Goal: Check status: Check status

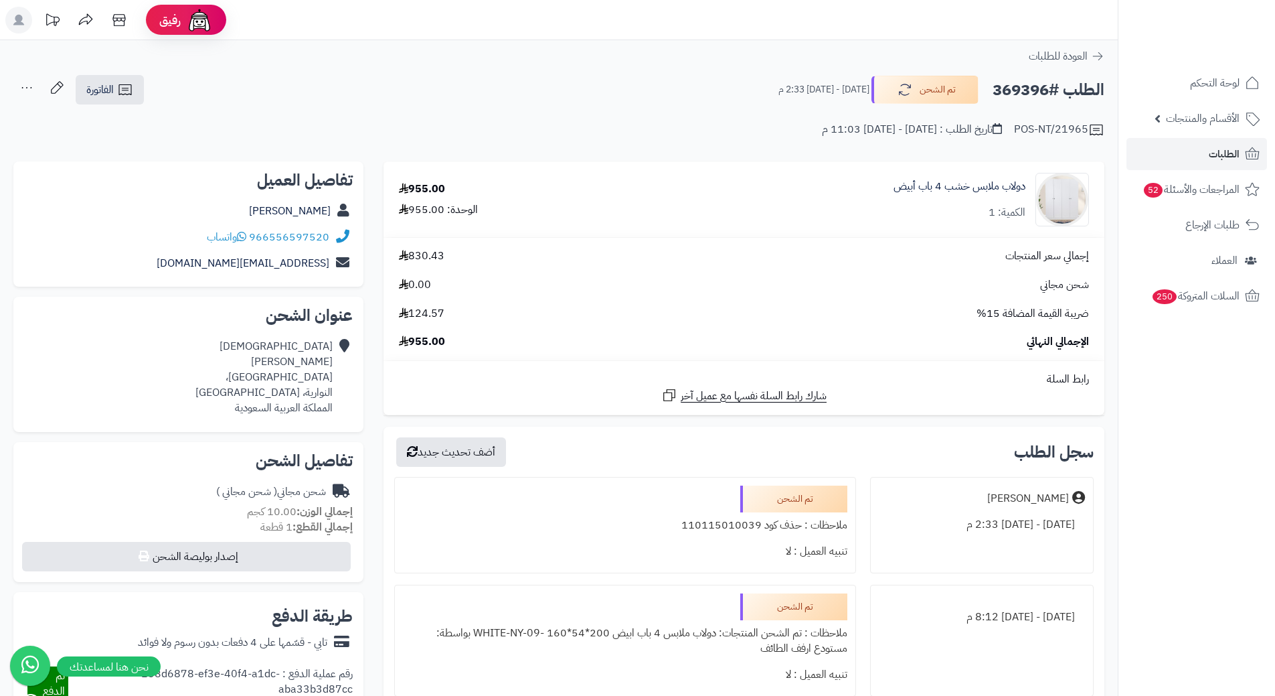
scroll to position [48, 0]
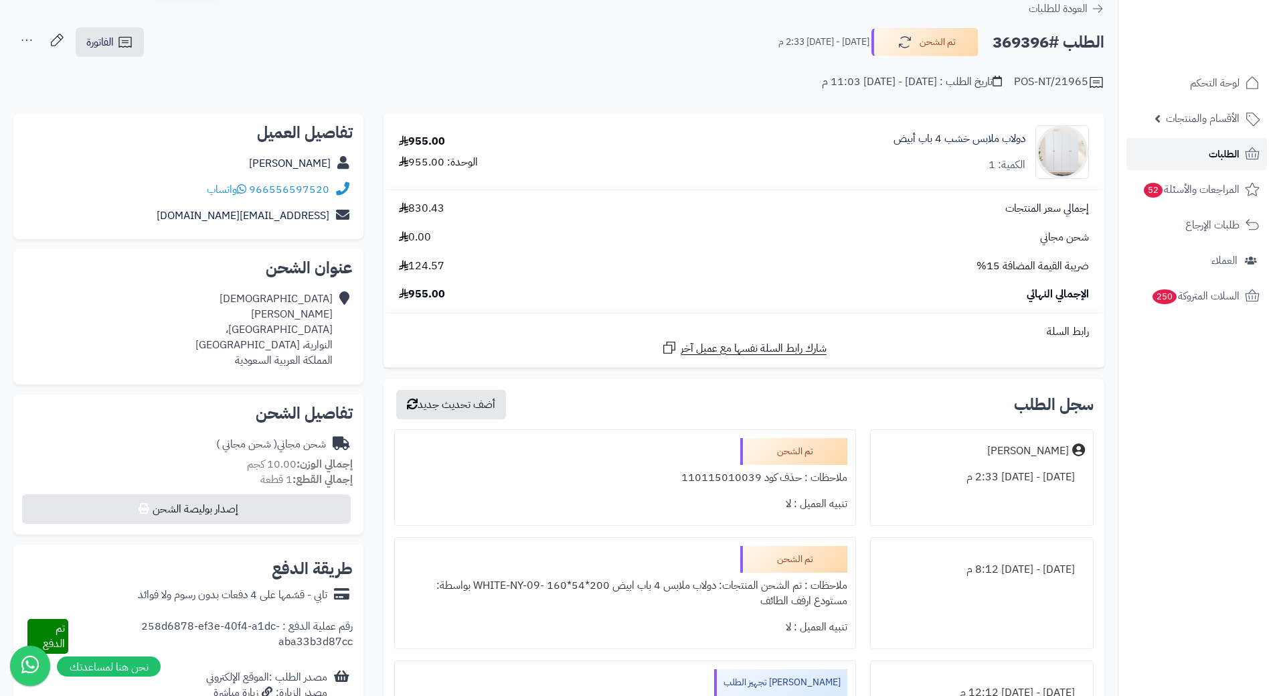
click at [1232, 157] on span "الطلبات" at bounding box center [1224, 154] width 31 height 19
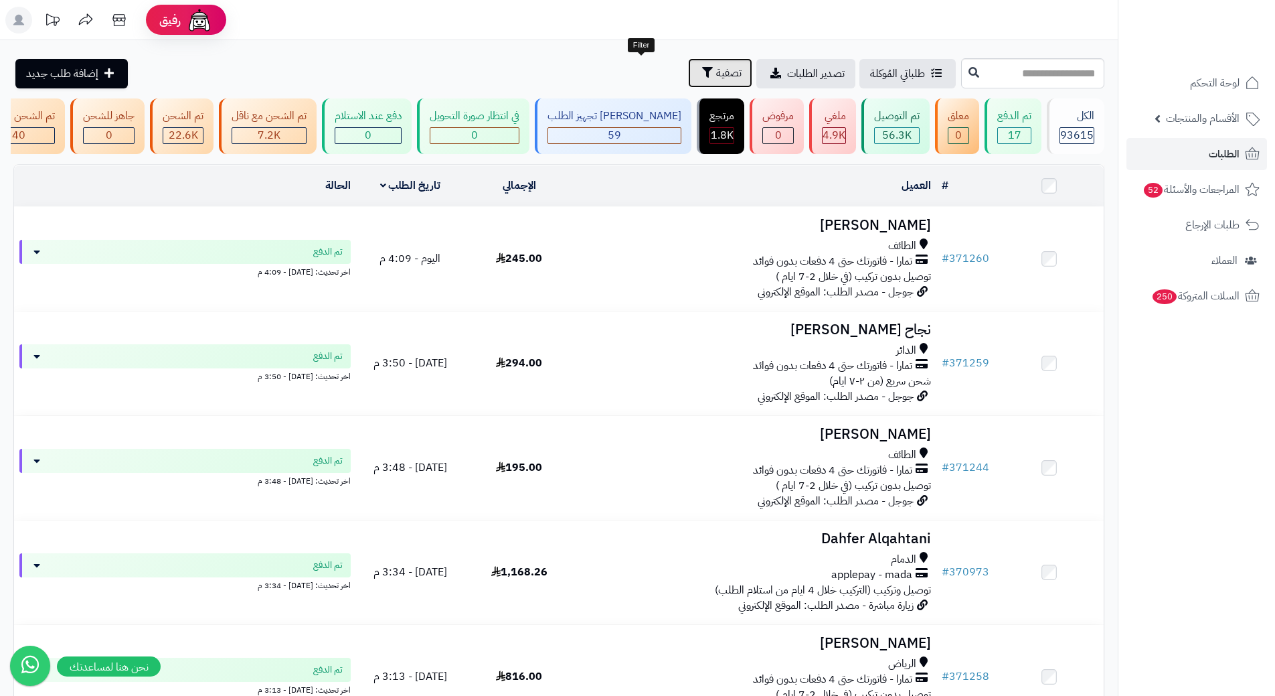
click at [688, 85] on button "تصفية" at bounding box center [720, 72] width 64 height 29
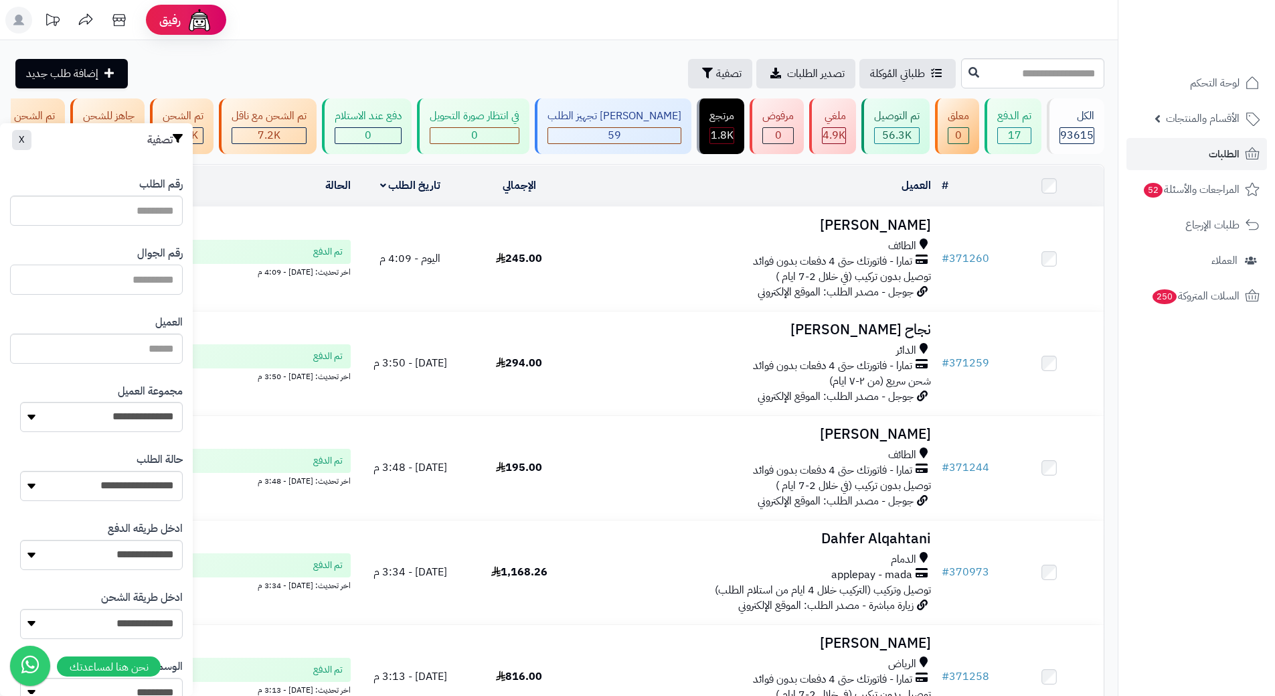
click at [140, 272] on input "text" at bounding box center [96, 279] width 173 height 30
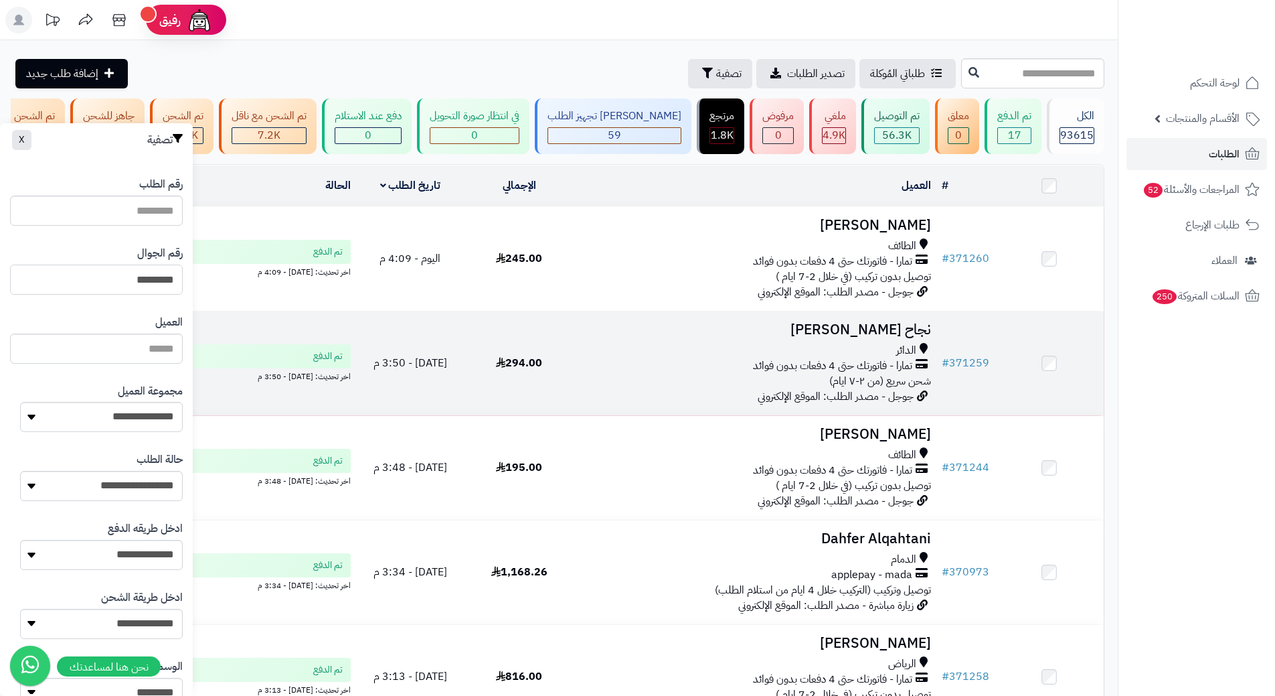
type input "*********"
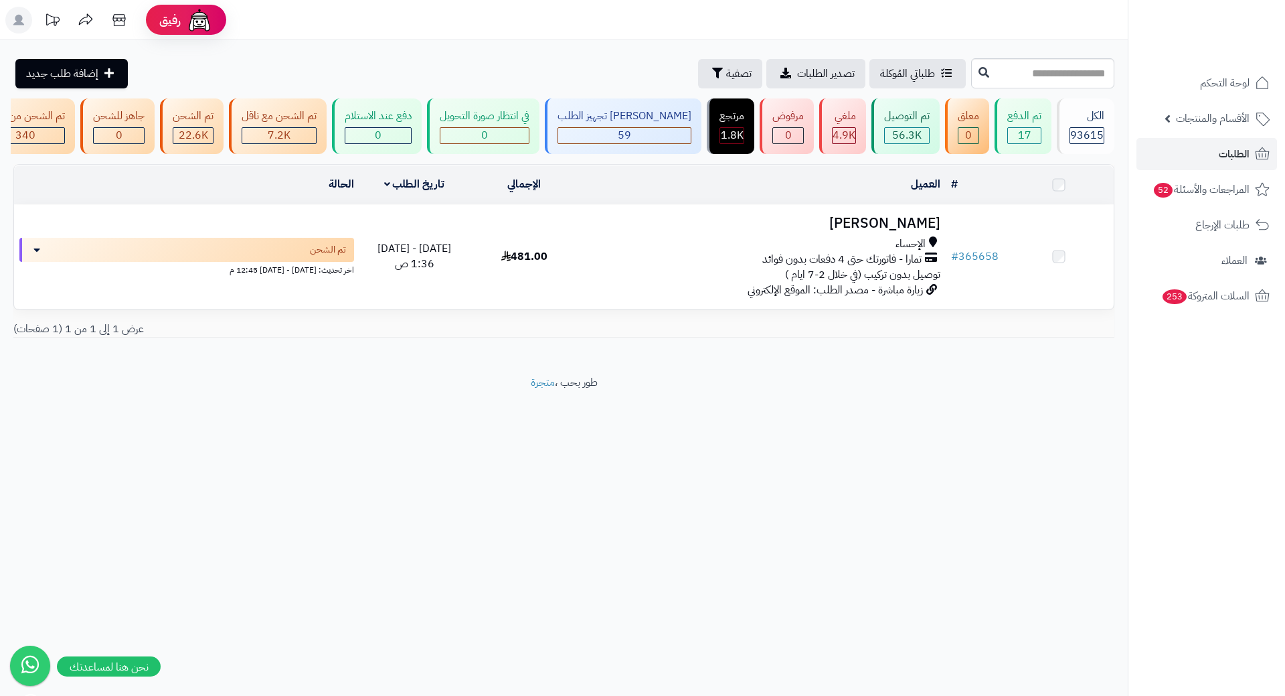
click at [915, 231] on h3 "[PERSON_NAME]" at bounding box center [762, 223] width 355 height 15
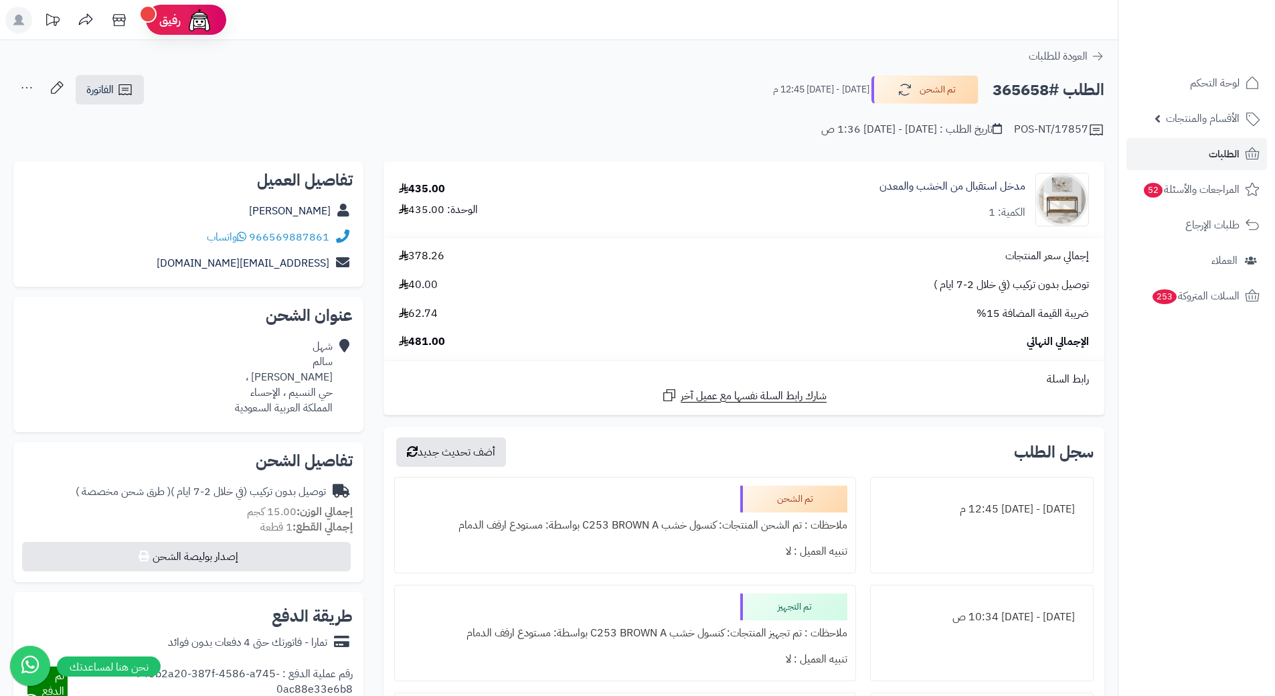
click at [1022, 96] on h2 "الطلب #365658" at bounding box center [1049, 89] width 112 height 27
click at [1234, 158] on span "الطلبات" at bounding box center [1224, 154] width 31 height 19
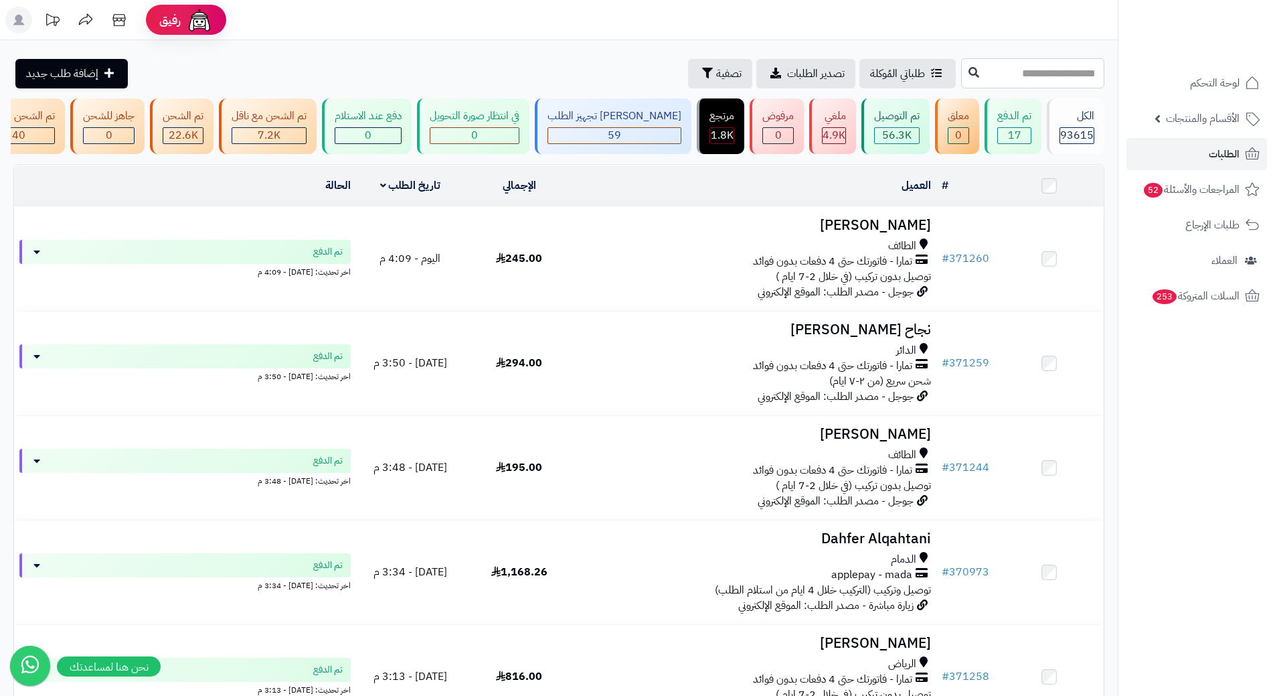
click at [1042, 77] on input "text" at bounding box center [1032, 73] width 143 height 30
type input "******"
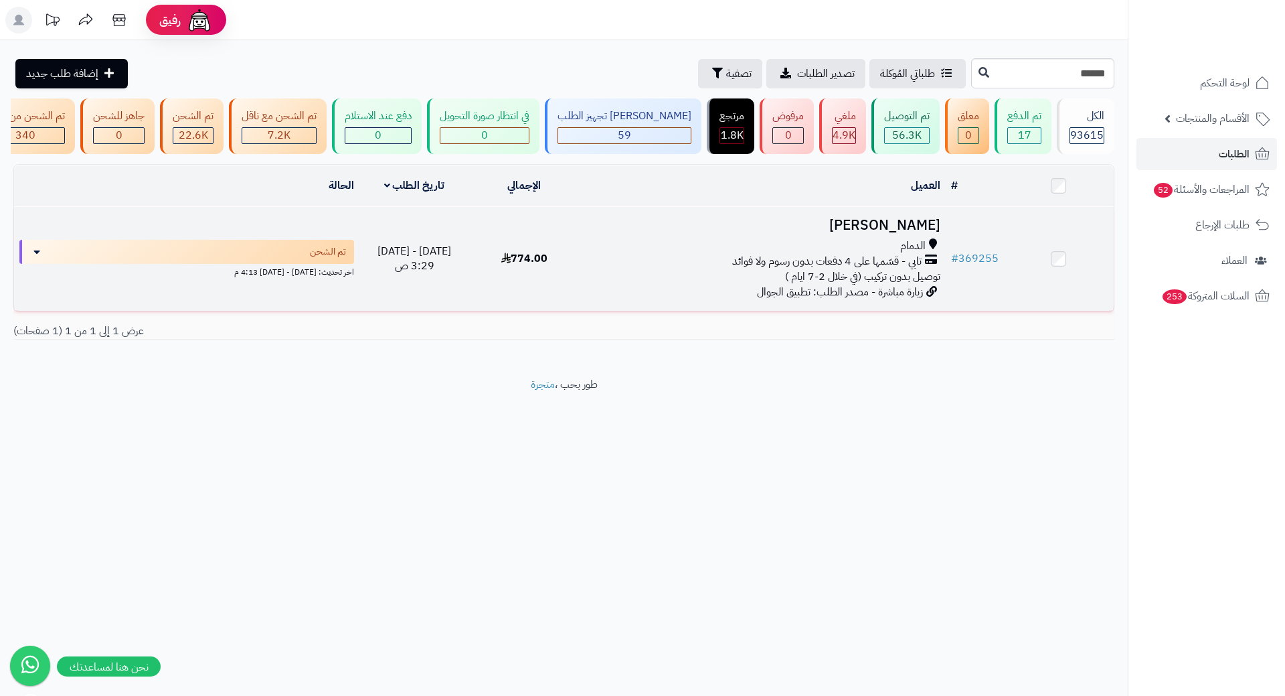
click at [906, 233] on h3 "[PERSON_NAME]" at bounding box center [762, 225] width 355 height 15
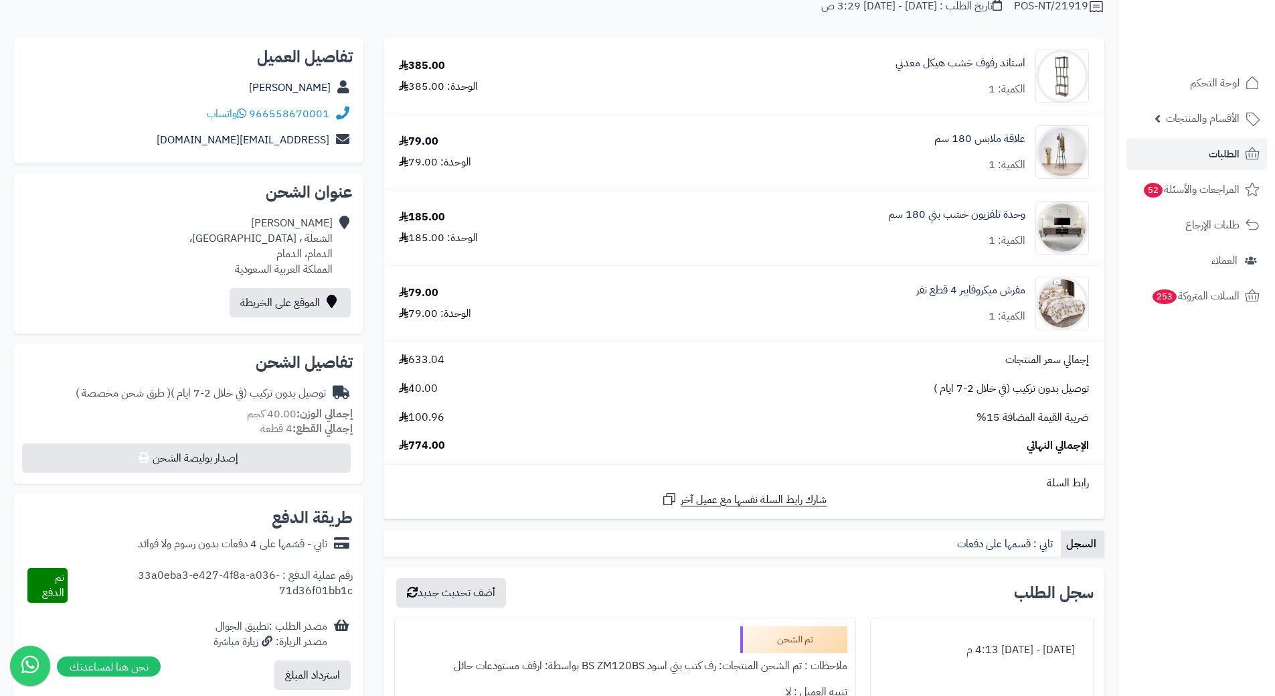
scroll to position [134, 0]
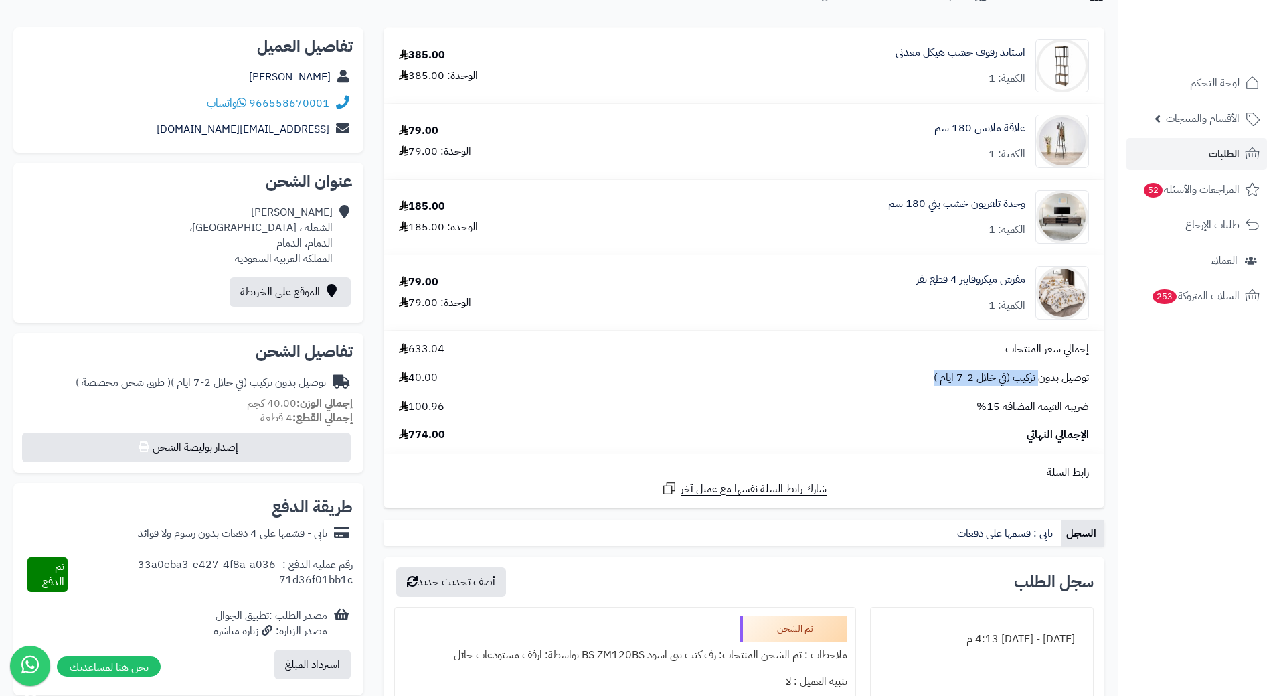
drag, startPoint x: 1038, startPoint y: 379, endPoint x: 863, endPoint y: 382, distance: 175.4
click at [863, 382] on div "توصيل بدون تركيب (في خلال 2-7 ايام ) 40.00" at bounding box center [744, 377] width 710 height 15
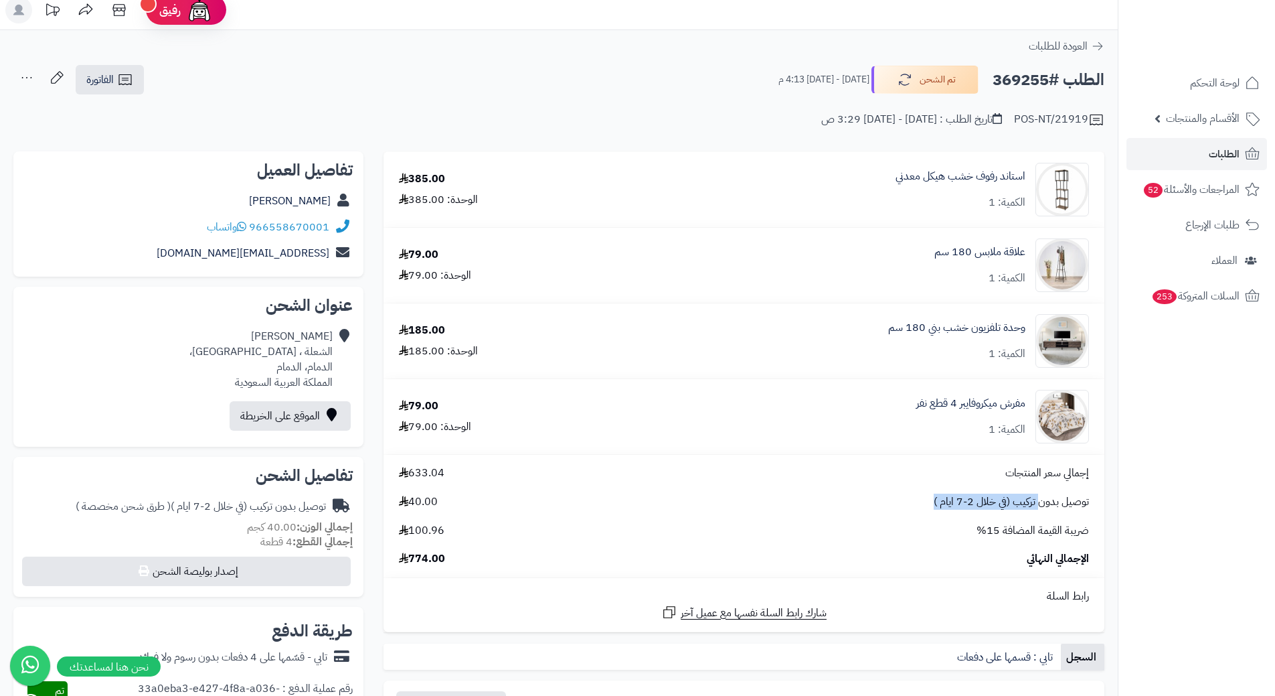
scroll to position [0, 0]
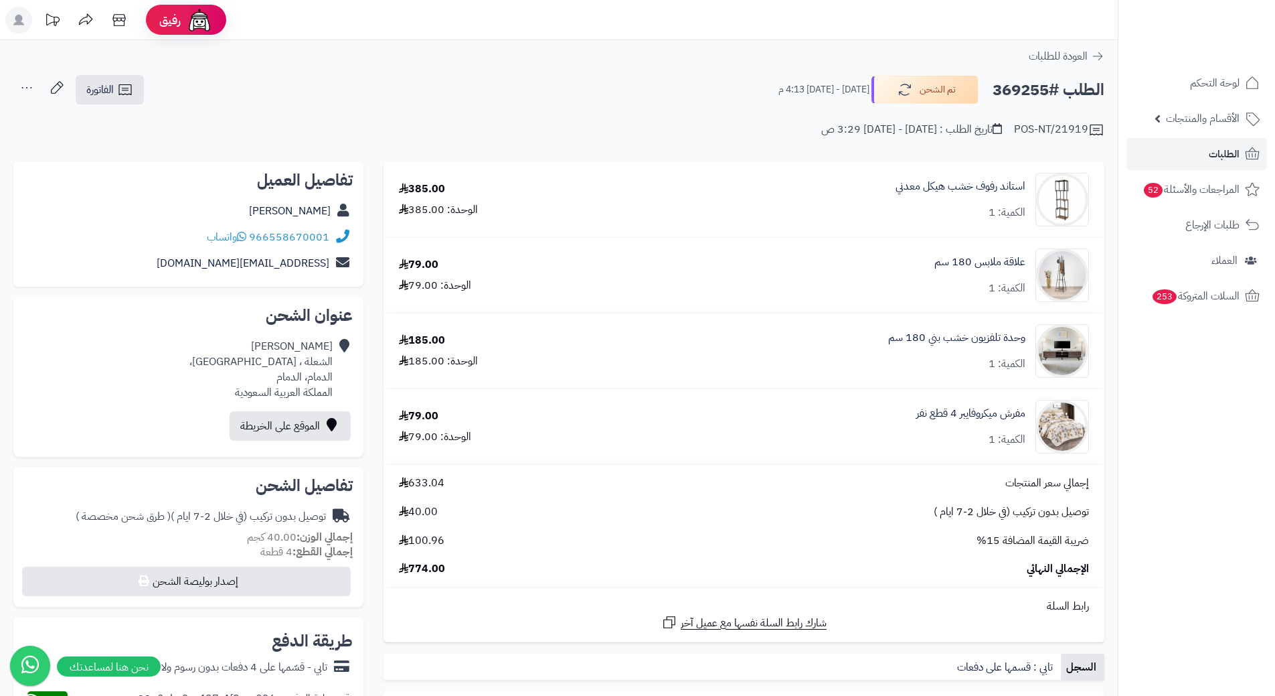
click at [615, 127] on div "POS-NT/21919 تاريخ الطلب : الإثنين - ١١ أغسطس ٢٠٢٥ - 3:29 ص" at bounding box center [558, 122] width 1091 height 32
